Goal: Task Accomplishment & Management: Manage account settings

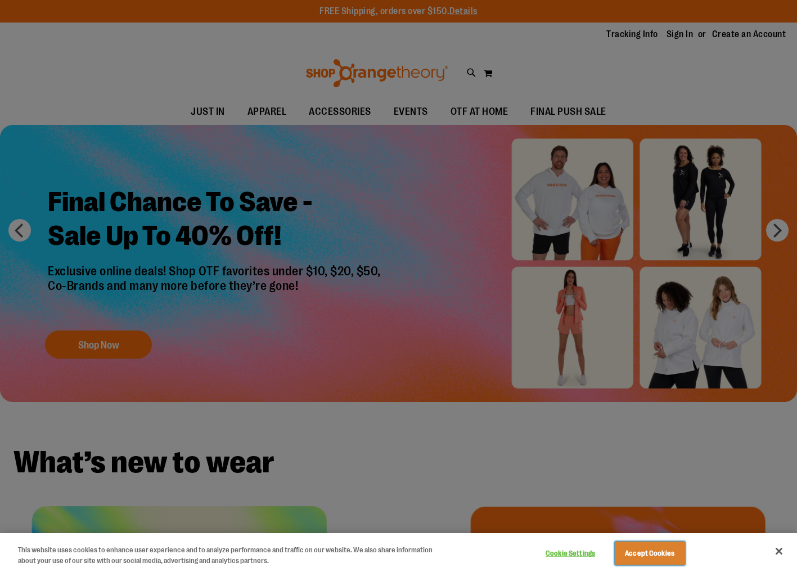
click at [671, 545] on button "Accept Cookies" at bounding box center [650, 553] width 70 height 24
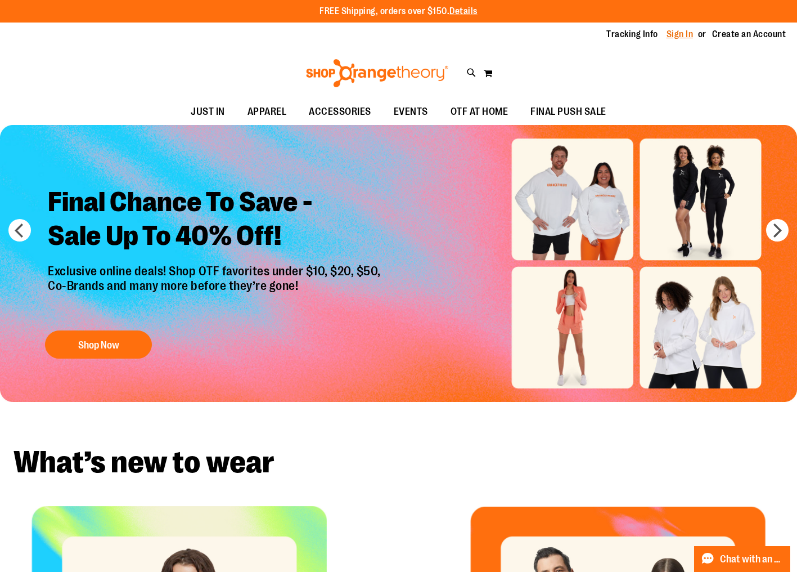
click at [687, 37] on link "Sign In" at bounding box center [680, 34] width 27 height 12
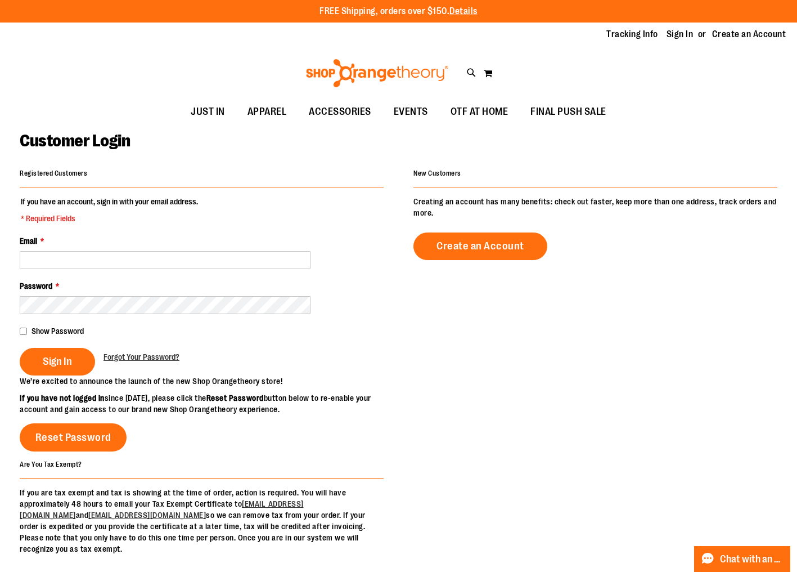
click at [161, 269] on fieldset "If you have an account, sign in with your email address. * Required Fields Emai…" at bounding box center [202, 285] width 364 height 179
click at [164, 265] on input "Email *" at bounding box center [165, 260] width 291 height 18
type input "**********"
click at [77, 351] on button "Sign In" at bounding box center [57, 362] width 75 height 28
